Goal: Navigation & Orientation: Go to known website

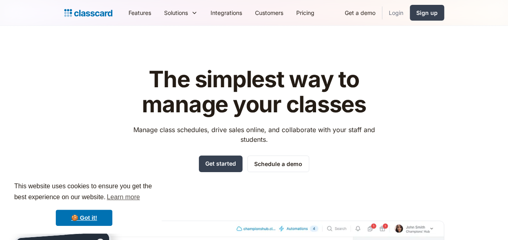
click at [393, 13] on link "Login" at bounding box center [395, 13] width 27 height 18
click at [403, 11] on link "Login" at bounding box center [395, 13] width 27 height 18
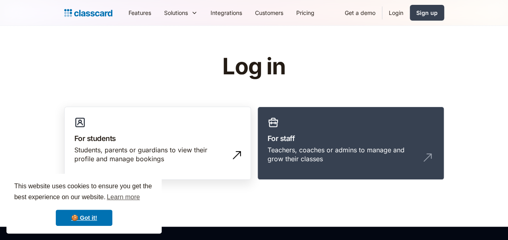
click at [226, 130] on link "For students Students, parents or guardians to view their profile and manage bo…" at bounding box center [157, 144] width 187 height 74
